Goal: Find contact information

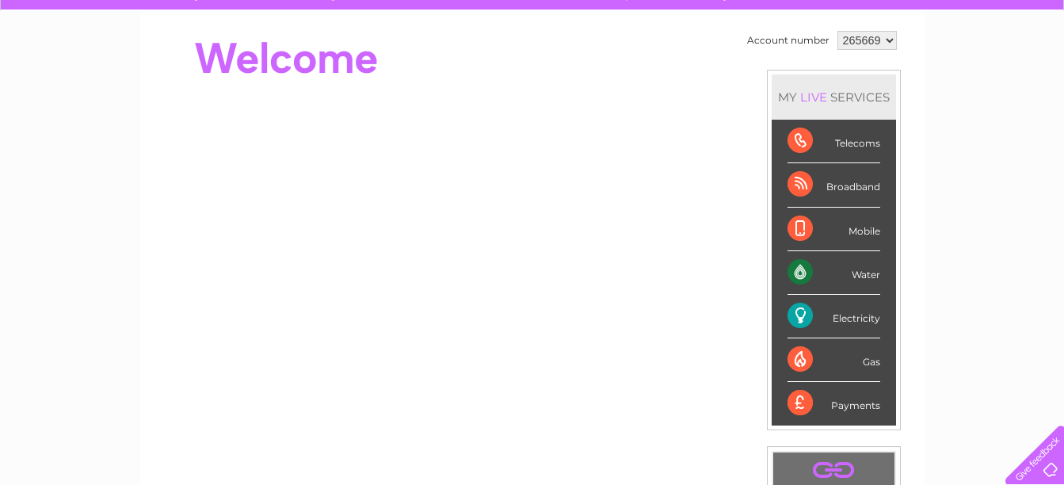
scroll to position [79, 0]
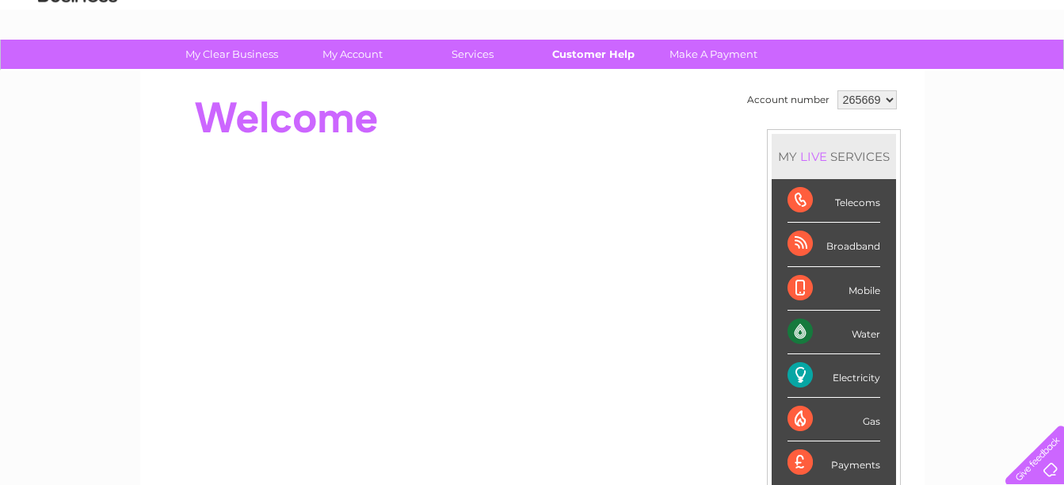
click at [594, 59] on link "Customer Help" at bounding box center [592, 54] width 131 height 29
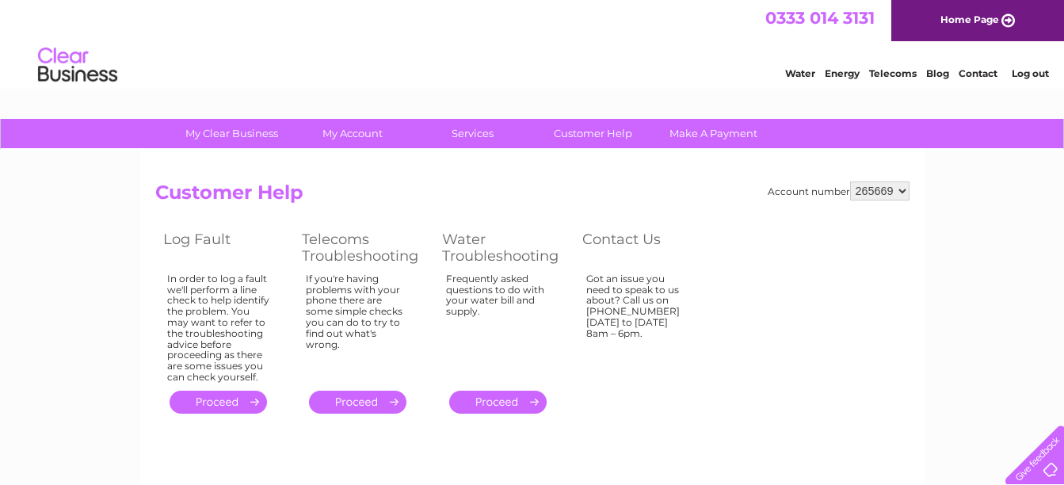
click at [639, 241] on th "Contact Us" at bounding box center [643, 247] width 139 height 42
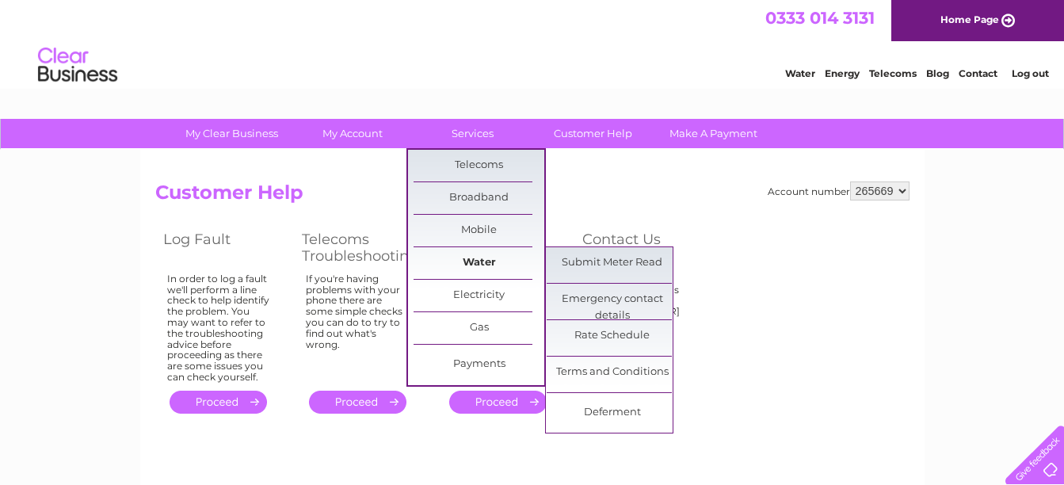
click at [474, 260] on link "Water" at bounding box center [478, 263] width 131 height 32
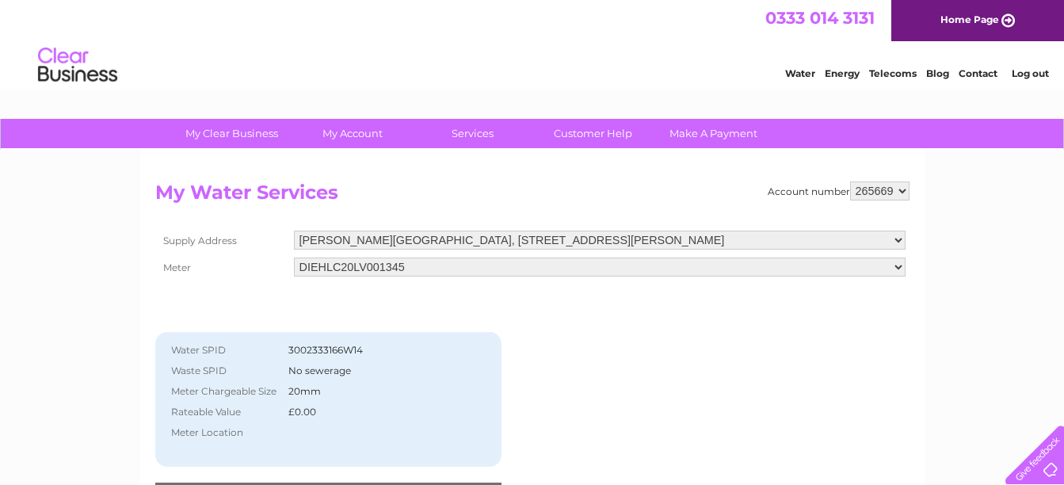
click at [981, 75] on link "Contact" at bounding box center [977, 73] width 39 height 12
